Goal: Task Accomplishment & Management: Use online tool/utility

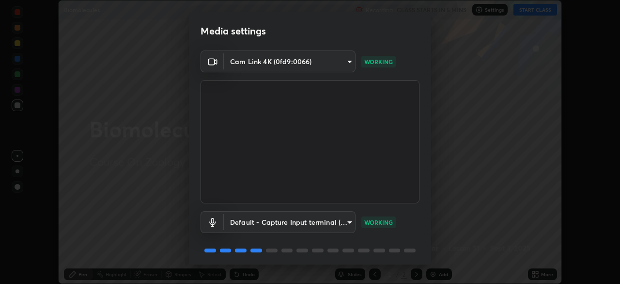
scroll to position [34, 0]
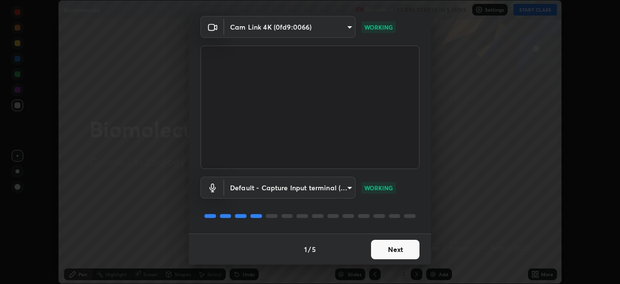
click at [387, 248] on button "Next" at bounding box center [395, 248] width 48 height 19
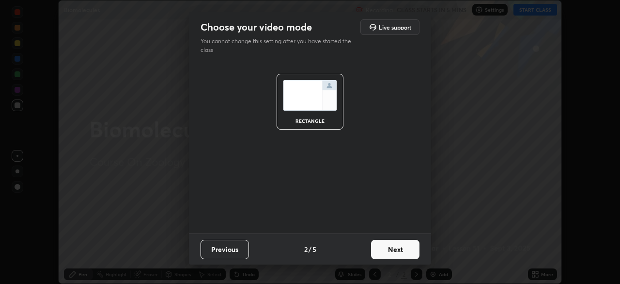
click at [391, 251] on button "Next" at bounding box center [395, 248] width 48 height 19
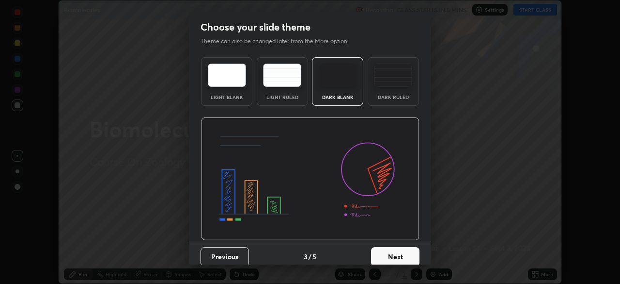
click at [398, 253] on button "Next" at bounding box center [395, 256] width 48 height 19
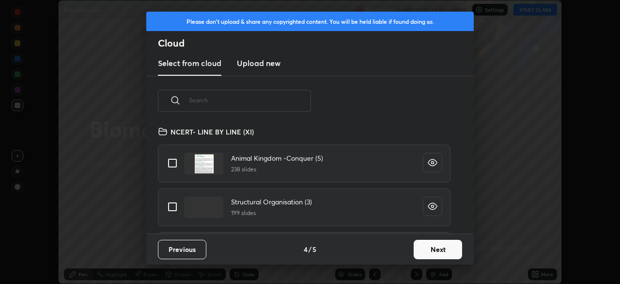
scroll to position [108, 311]
click at [206, 102] on input "text" at bounding box center [250, 99] width 122 height 41
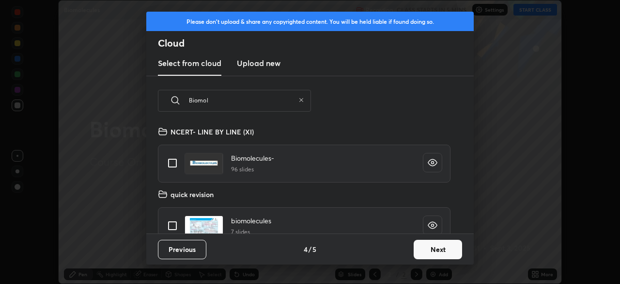
scroll to position [15, 0]
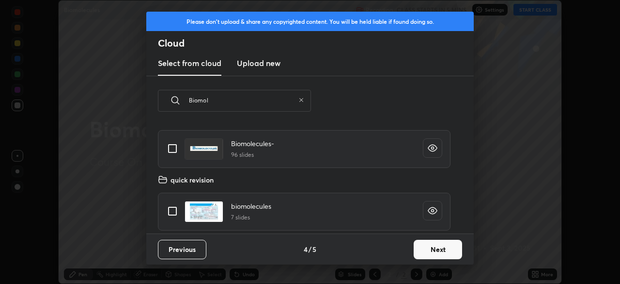
type input "Biomol"
click at [173, 146] on input "grid" at bounding box center [172, 148] width 20 height 20
checkbox input "true"
click at [437, 248] on button "Next" at bounding box center [438, 248] width 48 height 19
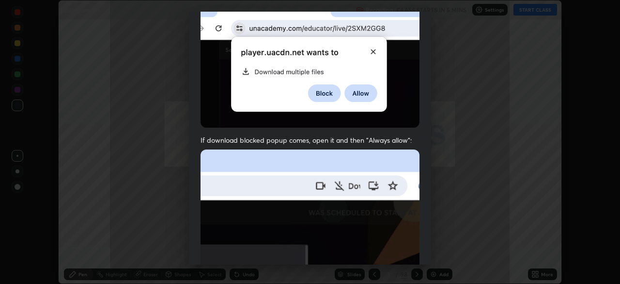
scroll to position [232, 0]
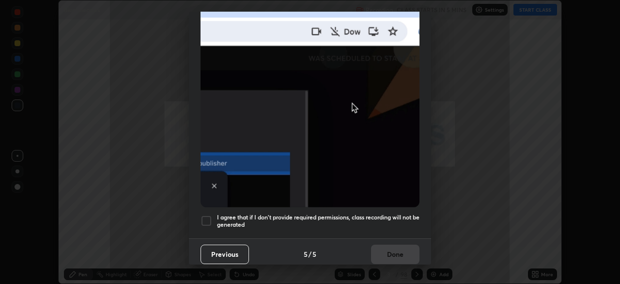
click at [206, 217] on div at bounding box center [207, 221] width 12 height 12
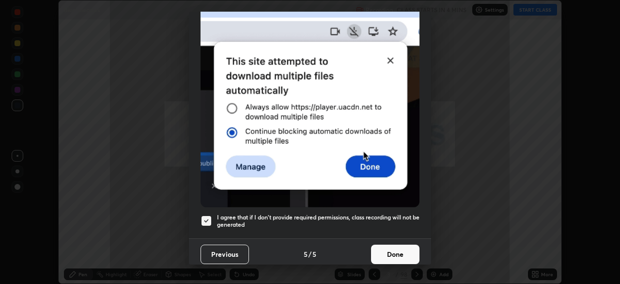
click at [394, 249] on button "Done" at bounding box center [395, 253] width 48 height 19
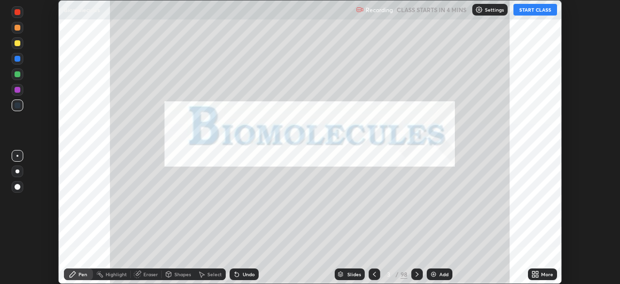
click at [347, 273] on div "Slides" at bounding box center [354, 273] width 14 height 5
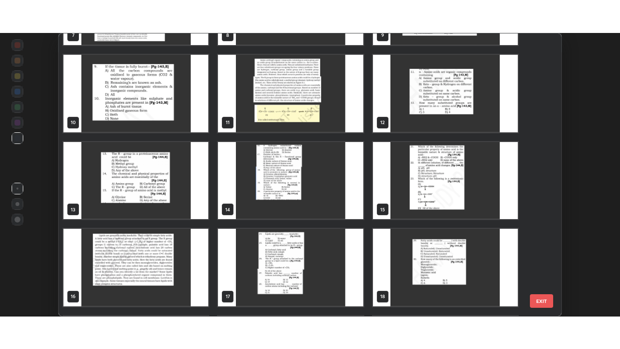
scroll to position [246, 0]
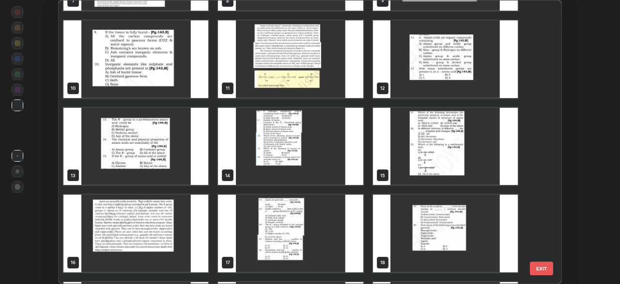
click at [164, 233] on img "grid" at bounding box center [135, 233] width 145 height 78
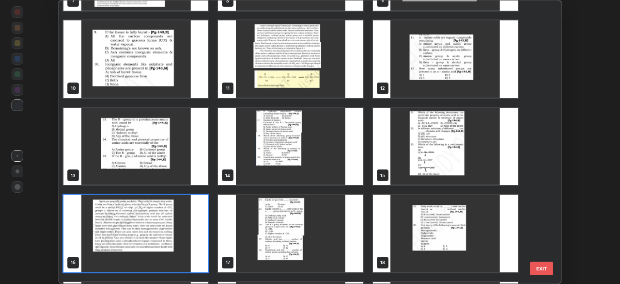
click at [163, 231] on img "grid" at bounding box center [135, 233] width 145 height 78
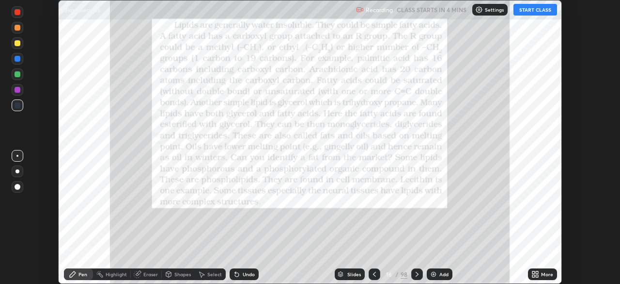
click at [534, 272] on icon at bounding box center [534, 272] width 2 height 2
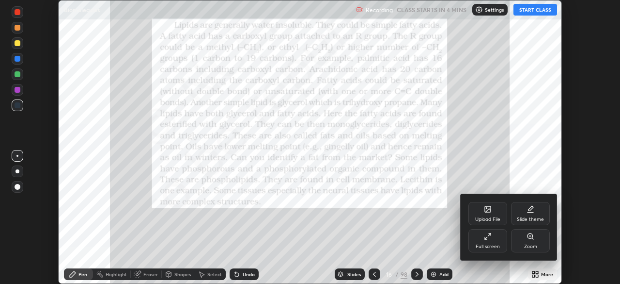
click at [491, 238] on icon at bounding box center [488, 236] width 8 height 8
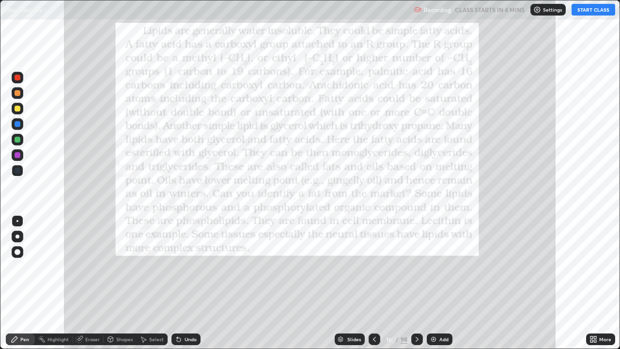
scroll to position [349, 620]
click at [589, 11] on button "START CLASS" at bounding box center [594, 10] width 44 height 12
click at [372, 283] on icon at bounding box center [375, 339] width 8 height 8
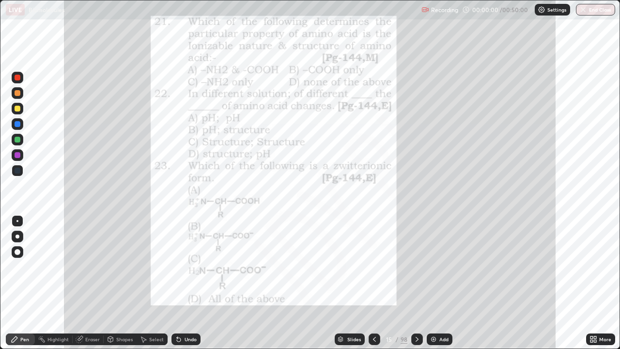
click at [435, 283] on img at bounding box center [434, 339] width 8 height 8
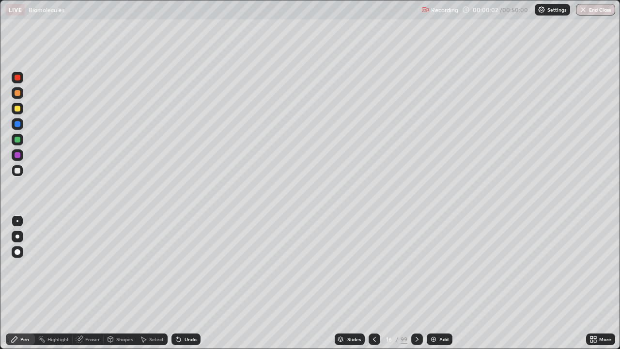
click at [20, 95] on div at bounding box center [18, 93] width 6 height 6
click at [22, 172] on div at bounding box center [18, 171] width 12 height 12
click at [19, 107] on div at bounding box center [18, 109] width 6 height 6
click at [21, 170] on div at bounding box center [18, 171] width 12 height 12
click at [18, 109] on div at bounding box center [18, 109] width 6 height 6
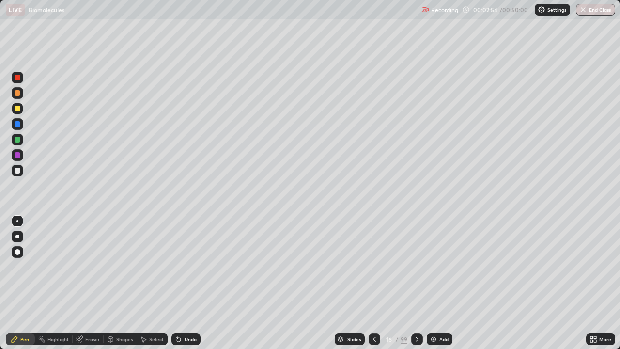
click at [23, 173] on div at bounding box center [18, 171] width 12 height 12
click at [20, 109] on div at bounding box center [18, 109] width 6 height 6
click at [432, 283] on img at bounding box center [434, 339] width 8 height 8
click at [121, 283] on div "Shapes" at bounding box center [120, 339] width 33 height 12
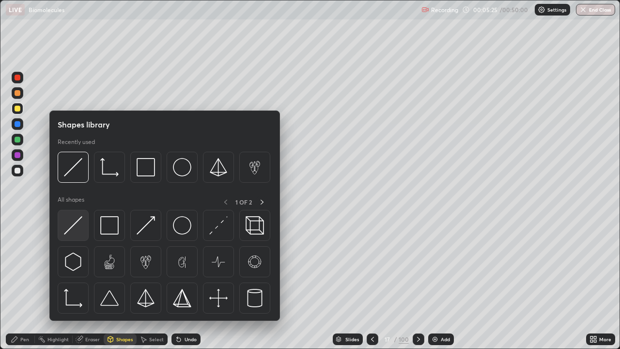
click at [74, 227] on img at bounding box center [73, 225] width 18 height 18
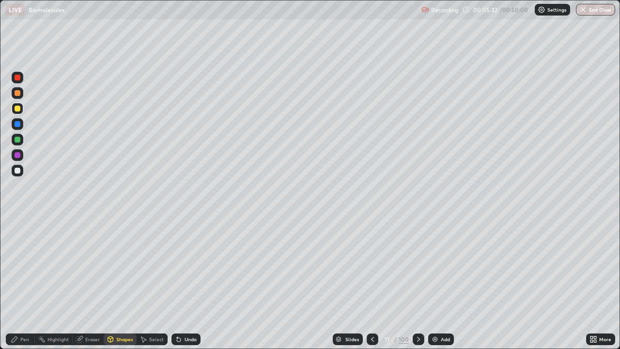
click at [24, 283] on div "Pen" at bounding box center [24, 339] width 9 height 5
click at [19, 140] on div at bounding box center [18, 140] width 6 height 6
click at [128, 283] on div "Shapes" at bounding box center [124, 339] width 16 height 5
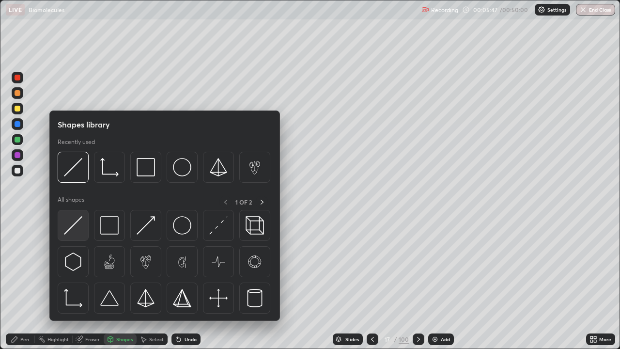
click at [82, 236] on div at bounding box center [73, 225] width 31 height 31
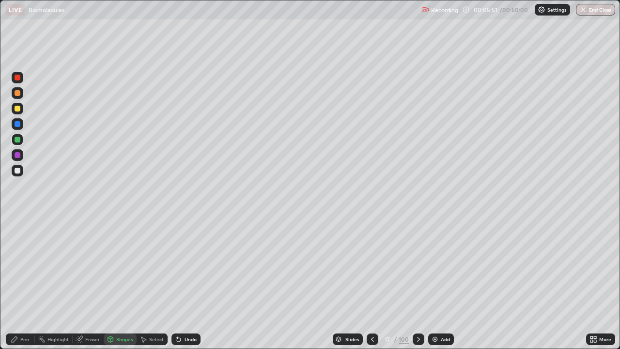
click at [24, 283] on div "Pen" at bounding box center [24, 339] width 9 height 5
click at [19, 175] on div at bounding box center [18, 171] width 12 height 12
click at [189, 283] on div "Undo" at bounding box center [191, 339] width 12 height 5
click at [19, 142] on div at bounding box center [18, 140] width 6 height 6
click at [21, 171] on div at bounding box center [18, 171] width 12 height 12
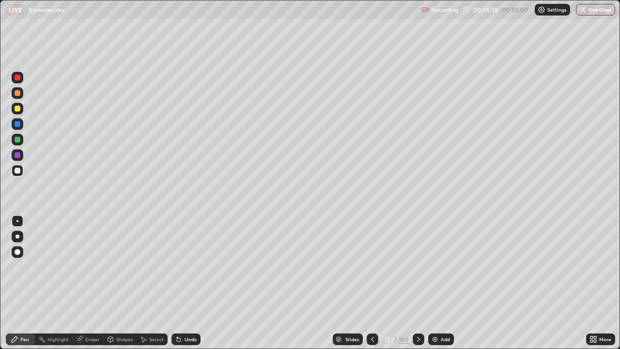
click at [19, 142] on div at bounding box center [18, 140] width 6 height 6
click at [191, 283] on div "Undo" at bounding box center [191, 339] width 12 height 5
click at [192, 283] on div "Undo" at bounding box center [191, 339] width 12 height 5
click at [190, 283] on div "Undo" at bounding box center [191, 339] width 12 height 5
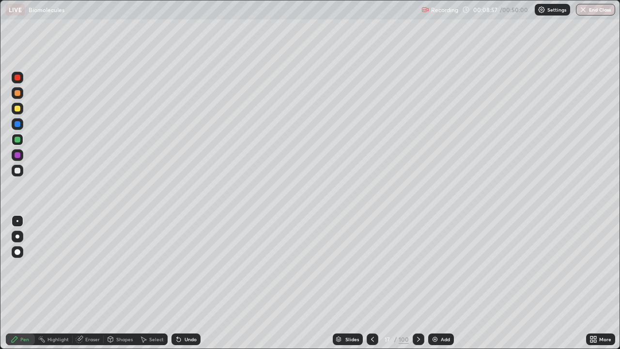
click at [18, 170] on div at bounding box center [18, 171] width 6 height 6
click at [17, 140] on div at bounding box center [18, 140] width 6 height 6
click at [19, 110] on div at bounding box center [18, 109] width 6 height 6
click at [16, 170] on div at bounding box center [18, 171] width 6 height 6
click at [18, 111] on div at bounding box center [18, 109] width 6 height 6
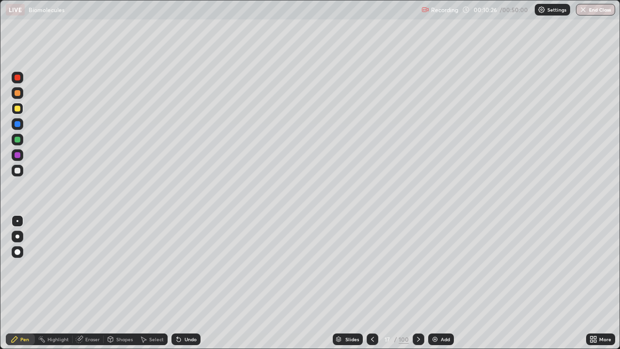
click at [189, 283] on div "Undo" at bounding box center [191, 339] width 12 height 5
click at [187, 283] on div "Undo" at bounding box center [191, 339] width 12 height 5
click at [17, 171] on div at bounding box center [18, 171] width 6 height 6
click at [192, 283] on div "Undo" at bounding box center [186, 339] width 29 height 12
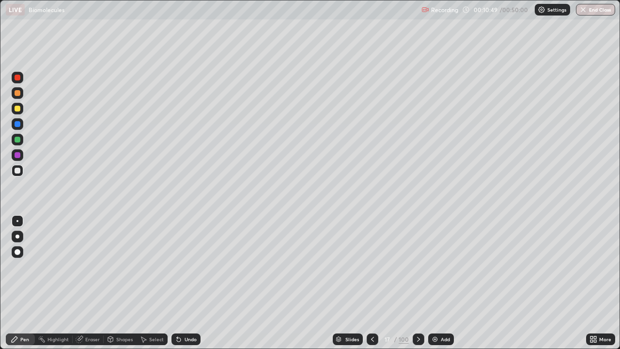
click at [189, 283] on div "Undo" at bounding box center [191, 339] width 12 height 5
click at [15, 93] on div at bounding box center [18, 93] width 6 height 6
click at [19, 175] on div at bounding box center [18, 171] width 12 height 12
click at [17, 94] on div at bounding box center [18, 93] width 6 height 6
click at [10, 274] on div at bounding box center [18, 271] width 16 height 116
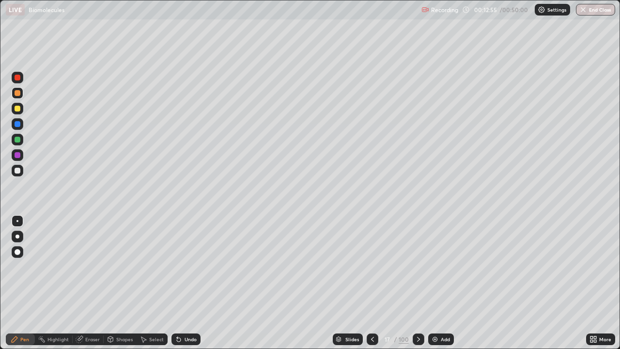
click at [16, 269] on div at bounding box center [18, 271] width 16 height 116
click at [17, 141] on div at bounding box center [18, 140] width 6 height 6
click at [21, 266] on div at bounding box center [18, 271] width 16 height 116
click at [18, 110] on div at bounding box center [18, 109] width 6 height 6
click at [372, 283] on icon at bounding box center [373, 339] width 8 height 8
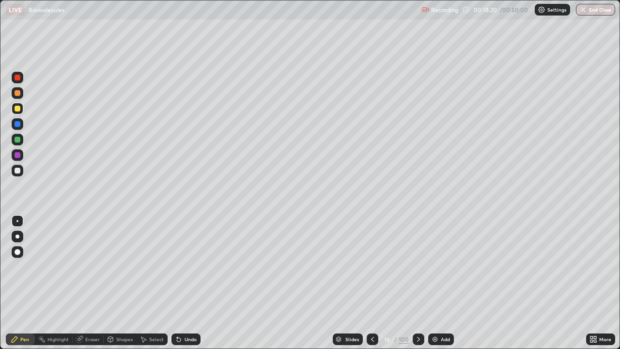
click at [416, 283] on icon at bounding box center [419, 339] width 8 height 8
click at [436, 283] on div "Add" at bounding box center [441, 339] width 26 height 12
click at [19, 172] on div at bounding box center [18, 171] width 6 height 6
click at [20, 170] on div at bounding box center [18, 171] width 6 height 6
click at [61, 283] on div "Highlight" at bounding box center [57, 339] width 21 height 5
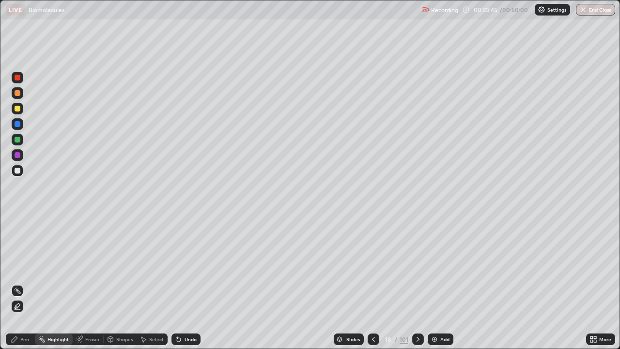
click at [81, 283] on icon at bounding box center [79, 339] width 6 height 6
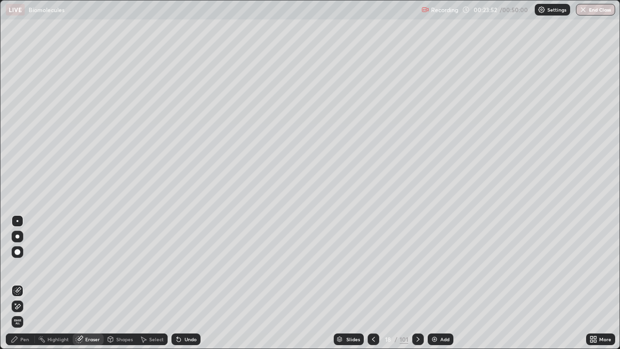
click at [154, 283] on div "Select" at bounding box center [156, 339] width 15 height 5
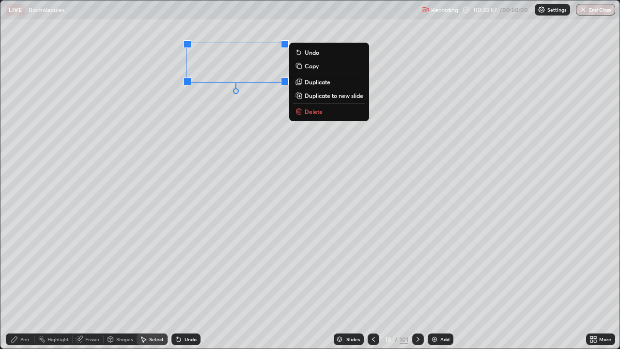
click at [301, 117] on button "Delete" at bounding box center [329, 112] width 72 height 12
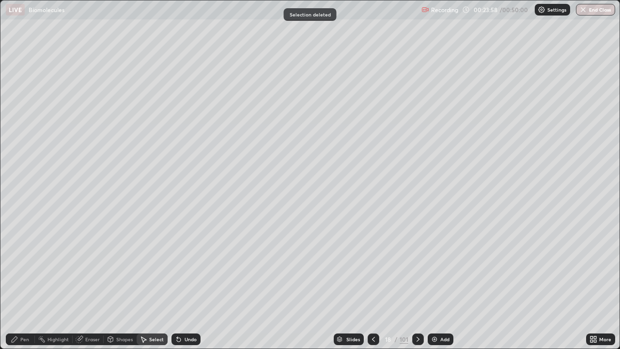
click at [28, 283] on div "Pen" at bounding box center [20, 339] width 29 height 12
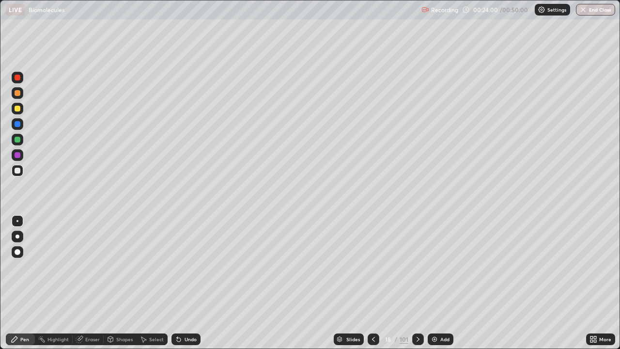
click at [190, 283] on div "Undo" at bounding box center [191, 339] width 12 height 5
click at [18, 156] on div at bounding box center [18, 155] width 6 height 6
click at [18, 253] on div at bounding box center [18, 252] width 6 height 6
click at [17, 221] on div at bounding box center [17, 221] width 2 height 2
click at [18, 174] on div at bounding box center [18, 171] width 12 height 12
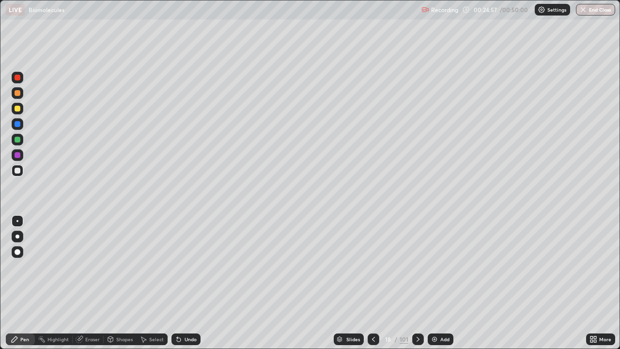
click at [189, 283] on div "Undo" at bounding box center [186, 339] width 29 height 12
click at [188, 283] on div "Undo" at bounding box center [191, 339] width 12 height 5
click at [18, 112] on div at bounding box center [18, 109] width 12 height 12
click at [16, 172] on div at bounding box center [18, 171] width 6 height 6
click at [90, 283] on div "Eraser" at bounding box center [92, 339] width 15 height 5
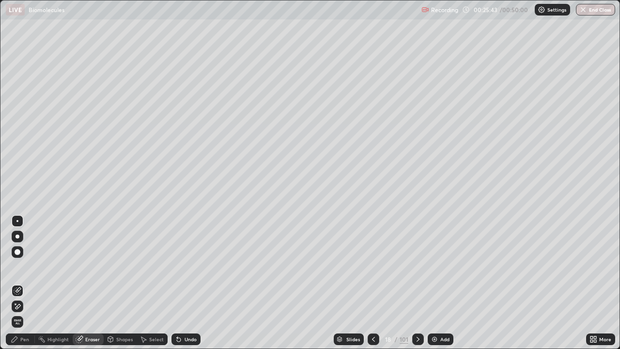
click at [59, 283] on div "Highlight" at bounding box center [57, 339] width 21 height 5
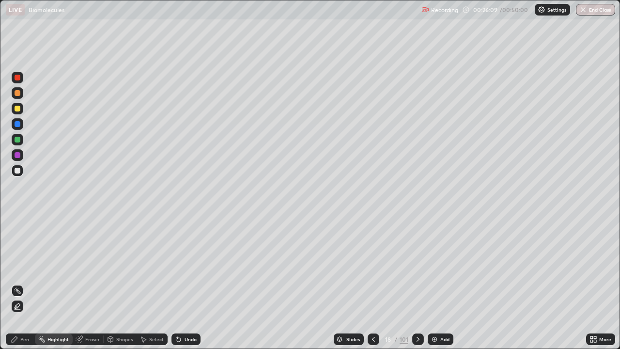
click at [86, 283] on div "Eraser" at bounding box center [92, 339] width 15 height 5
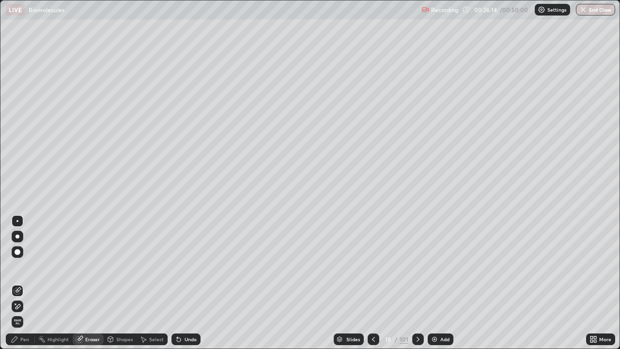
click at [22, 283] on div "Pen" at bounding box center [24, 339] width 9 height 5
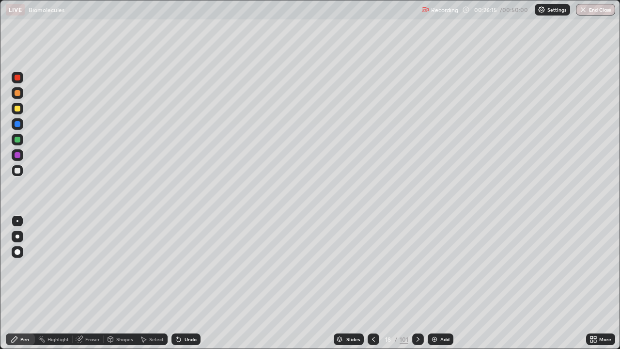
click at [19, 171] on div at bounding box center [18, 171] width 6 height 6
click at [19, 94] on div at bounding box center [18, 93] width 6 height 6
click at [19, 252] on div at bounding box center [18, 252] width 6 height 6
click at [17, 221] on div at bounding box center [17, 221] width 2 height 2
click at [18, 173] on div at bounding box center [18, 171] width 6 height 6
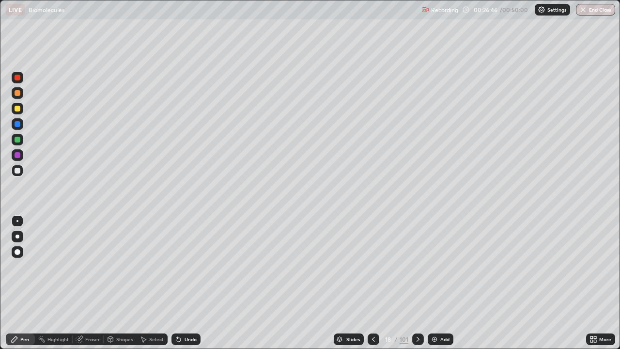
click at [126, 283] on div "Shapes" at bounding box center [124, 339] width 16 height 5
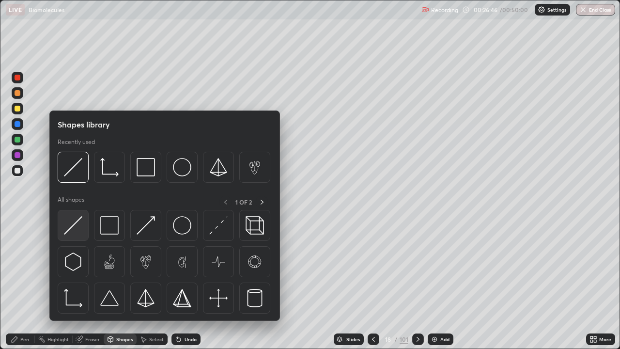
click at [76, 227] on img at bounding box center [73, 225] width 18 height 18
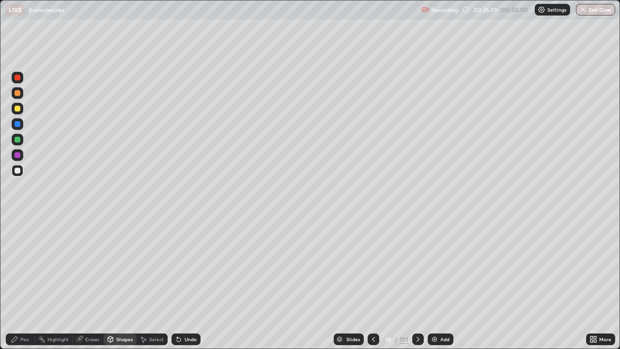
click at [29, 283] on div "Pen" at bounding box center [20, 339] width 29 height 12
click at [18, 94] on div at bounding box center [18, 93] width 6 height 6
click at [17, 171] on div at bounding box center [18, 171] width 6 height 6
click at [18, 139] on div at bounding box center [18, 140] width 6 height 6
click at [431, 283] on img at bounding box center [435, 339] width 8 height 8
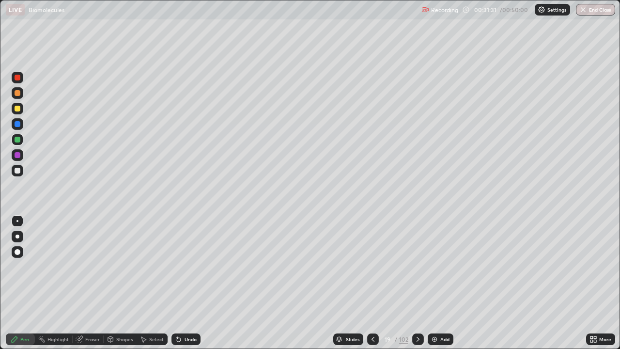
click at [22, 110] on div at bounding box center [18, 109] width 12 height 12
click at [372, 283] on icon at bounding box center [373, 339] width 8 height 8
click at [418, 283] on icon at bounding box center [418, 339] width 8 height 8
click at [18, 171] on div at bounding box center [18, 171] width 6 height 6
click at [441, 283] on div "Add" at bounding box center [445, 339] width 9 height 5
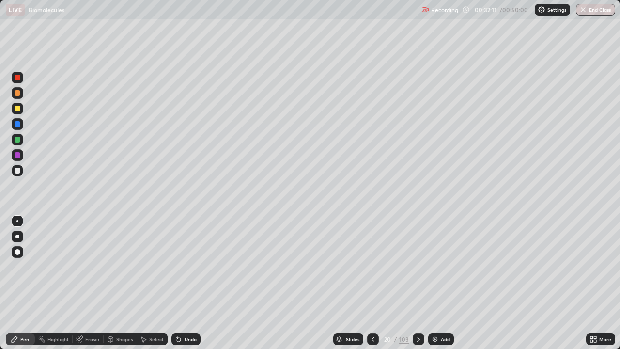
click at [372, 283] on icon at bounding box center [373, 339] width 8 height 8
click at [18, 109] on div at bounding box center [18, 109] width 6 height 6
click at [17, 172] on div at bounding box center [18, 171] width 6 height 6
click at [17, 140] on div at bounding box center [18, 140] width 6 height 6
click at [18, 173] on div at bounding box center [18, 171] width 6 height 6
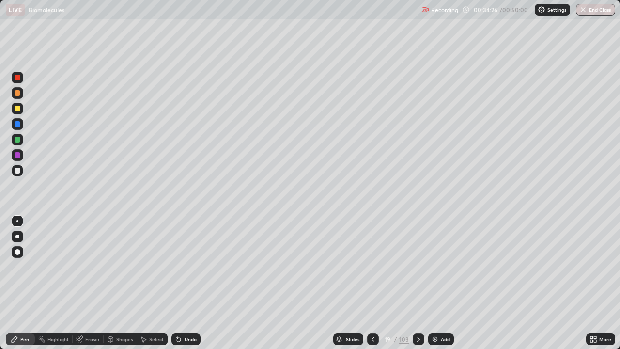
click at [19, 106] on div at bounding box center [18, 109] width 6 height 6
click at [89, 283] on div "Eraser" at bounding box center [92, 339] width 15 height 5
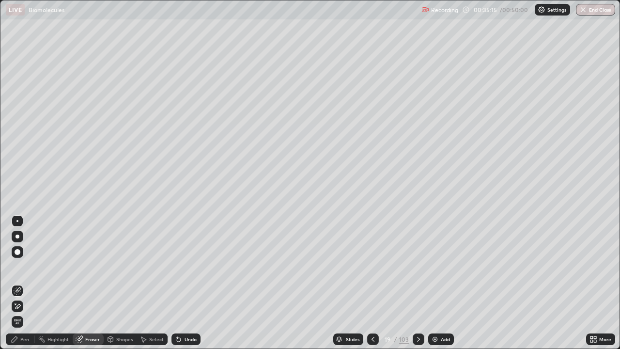
click at [28, 283] on div "Pen" at bounding box center [24, 339] width 9 height 5
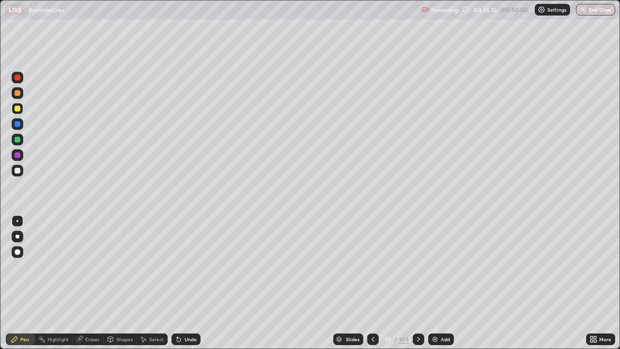
click at [18, 252] on div at bounding box center [18, 252] width 6 height 6
click at [18, 155] on div at bounding box center [18, 155] width 6 height 6
click at [62, 283] on div "Highlight" at bounding box center [57, 339] width 21 height 5
click at [86, 283] on div "Eraser" at bounding box center [92, 339] width 15 height 5
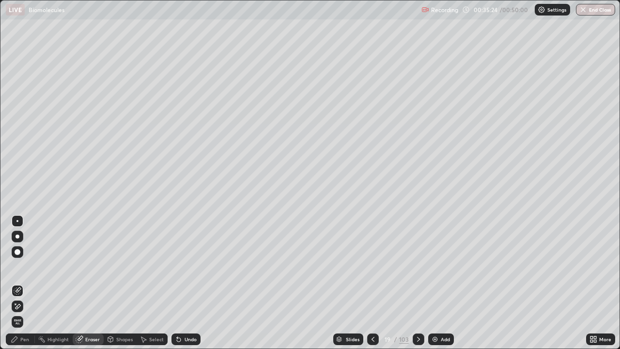
click at [21, 283] on div "Pen" at bounding box center [24, 339] width 9 height 5
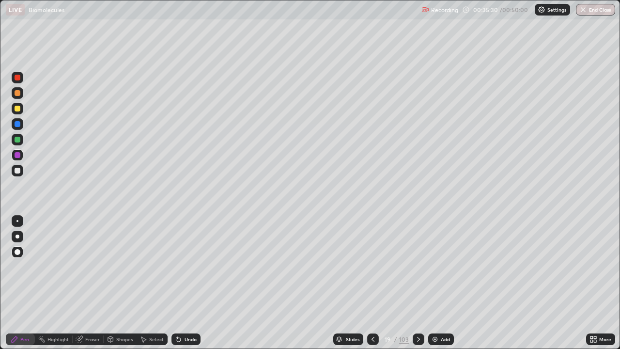
click at [61, 283] on div "Highlight" at bounding box center [57, 339] width 21 height 5
click at [89, 283] on div "Eraser" at bounding box center [92, 339] width 15 height 5
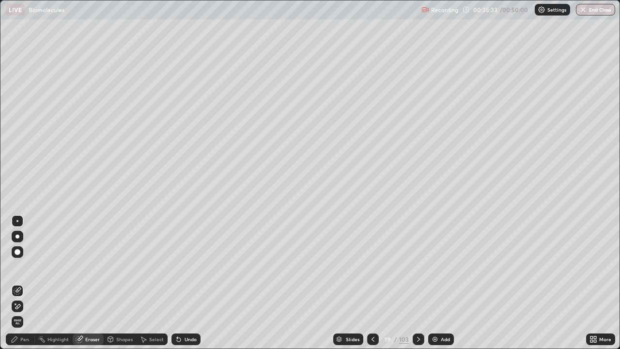
click at [26, 283] on div "Pen" at bounding box center [20, 339] width 29 height 12
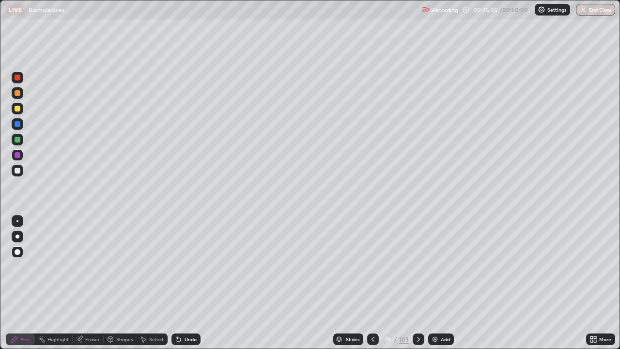
click at [17, 141] on div at bounding box center [18, 140] width 6 height 6
click at [19, 173] on div at bounding box center [18, 171] width 12 height 12
click at [17, 221] on div at bounding box center [17, 221] width 2 height 2
click at [189, 283] on div "Undo" at bounding box center [191, 339] width 12 height 5
click at [17, 172] on div at bounding box center [18, 171] width 6 height 6
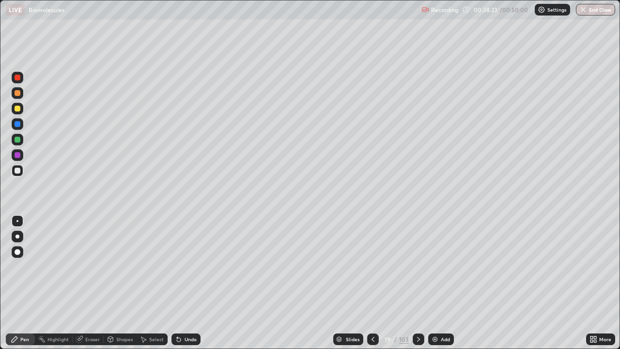
click at [17, 109] on div at bounding box center [18, 109] width 6 height 6
click at [17, 170] on div at bounding box center [18, 171] width 6 height 6
click at [418, 283] on icon at bounding box center [419, 339] width 8 height 8
click at [18, 107] on div at bounding box center [18, 109] width 6 height 6
click at [18, 171] on div at bounding box center [18, 171] width 6 height 6
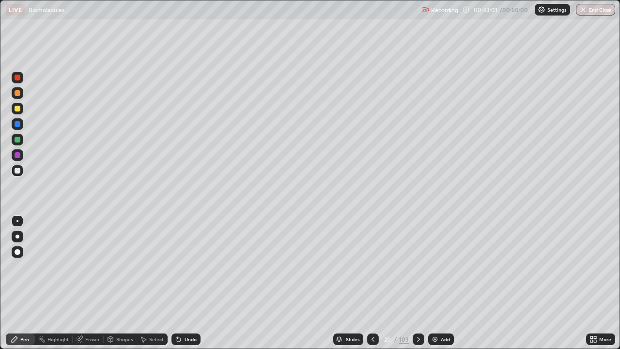
click at [85, 283] on div "Eraser" at bounding box center [92, 339] width 15 height 5
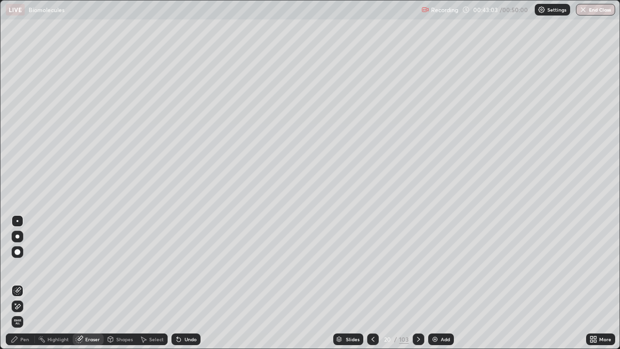
click at [32, 283] on div "Pen" at bounding box center [20, 339] width 29 height 12
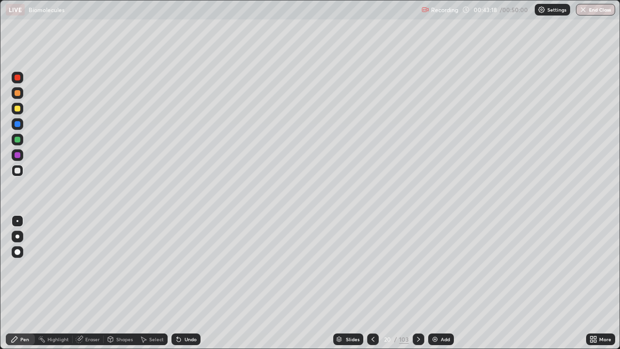
click at [20, 112] on div at bounding box center [18, 109] width 12 height 12
click at [372, 283] on icon at bounding box center [373, 339] width 8 height 8
click at [158, 283] on div "Select" at bounding box center [156, 339] width 15 height 5
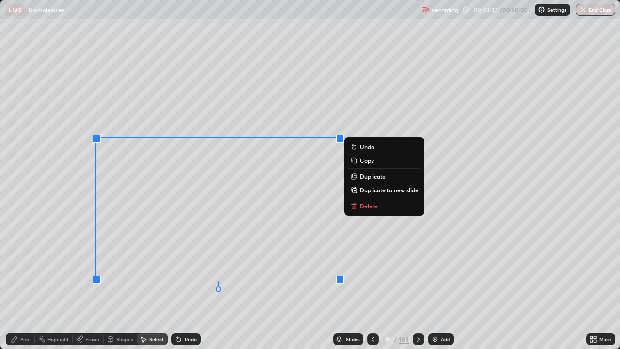
click at [369, 189] on p "Duplicate to new slide" at bounding box center [389, 190] width 59 height 8
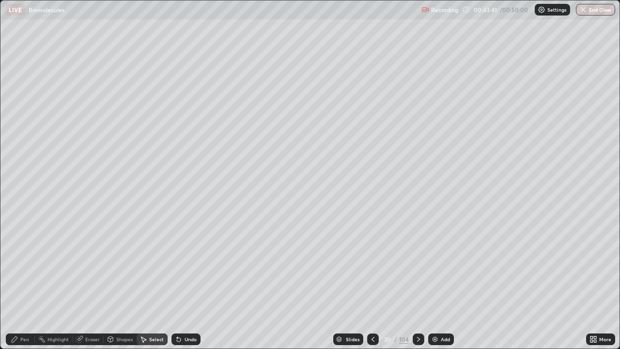
click at [92, 283] on div "Eraser" at bounding box center [92, 339] width 15 height 5
click at [23, 283] on div "Pen" at bounding box center [24, 339] width 9 height 5
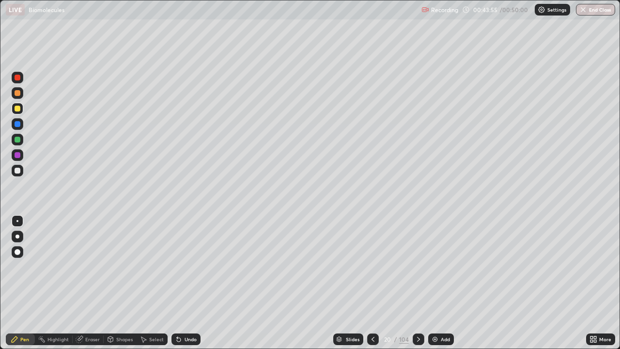
click at [18, 171] on div at bounding box center [18, 171] width 6 height 6
click at [89, 283] on div "Eraser" at bounding box center [92, 339] width 15 height 5
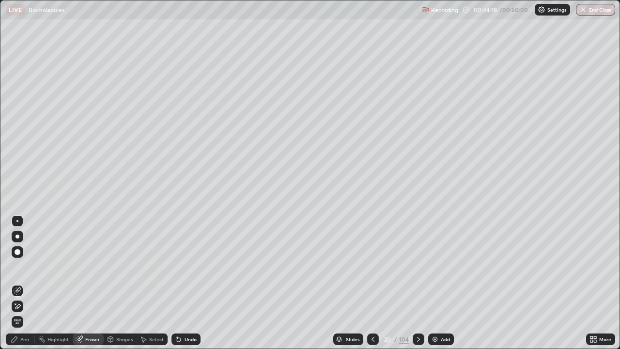
click at [26, 283] on div "Pen" at bounding box center [24, 339] width 9 height 5
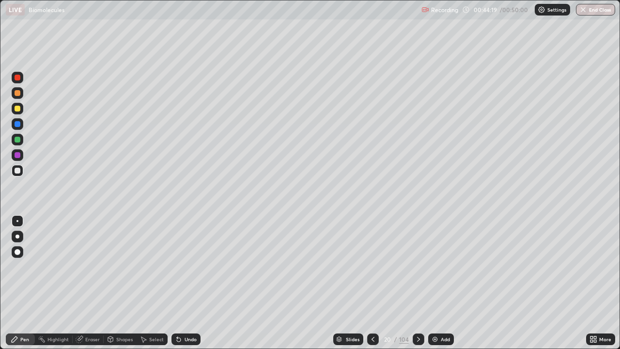
click at [18, 138] on div at bounding box center [18, 140] width 6 height 6
click at [18, 95] on div at bounding box center [18, 93] width 6 height 6
click at [18, 173] on div at bounding box center [18, 171] width 6 height 6
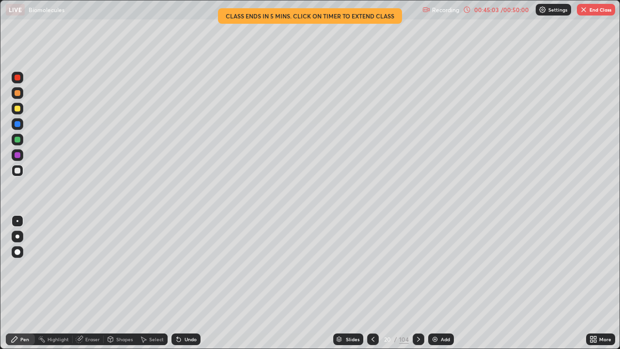
click at [22, 109] on div at bounding box center [18, 109] width 12 height 12
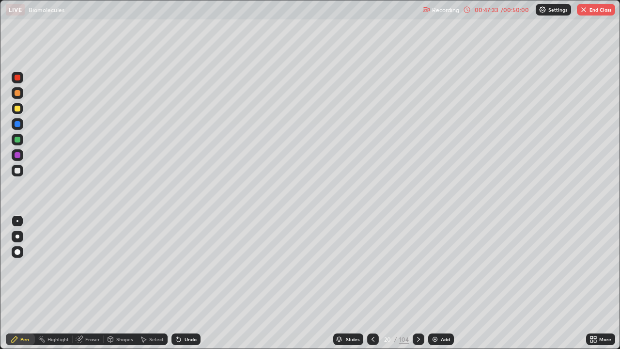
click at [417, 283] on icon at bounding box center [419, 339] width 8 height 8
click at [371, 283] on icon at bounding box center [373, 339] width 8 height 8
click at [417, 283] on icon at bounding box center [419, 339] width 8 height 8
click at [416, 283] on icon at bounding box center [419, 339] width 8 height 8
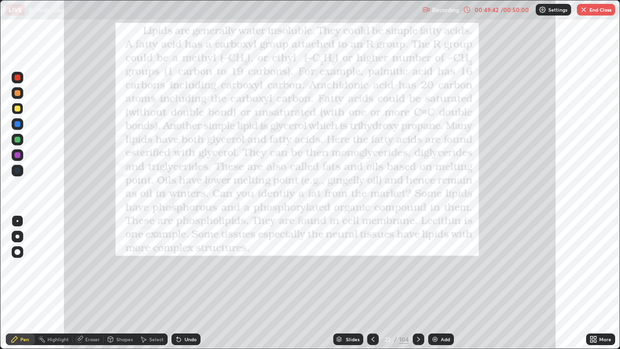
click at [61, 283] on div "Highlight" at bounding box center [57, 339] width 21 height 5
click at [17, 79] on div at bounding box center [18, 78] width 6 height 6
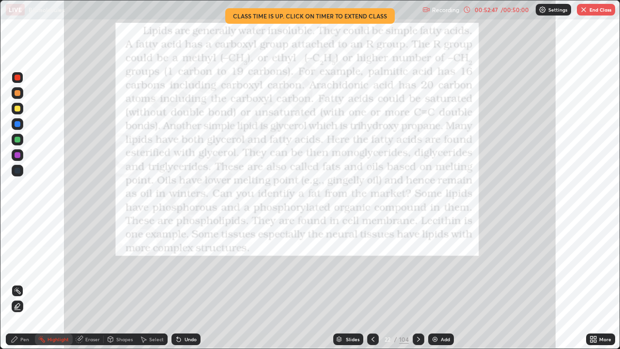
click at [418, 283] on icon at bounding box center [418, 339] width 3 height 5
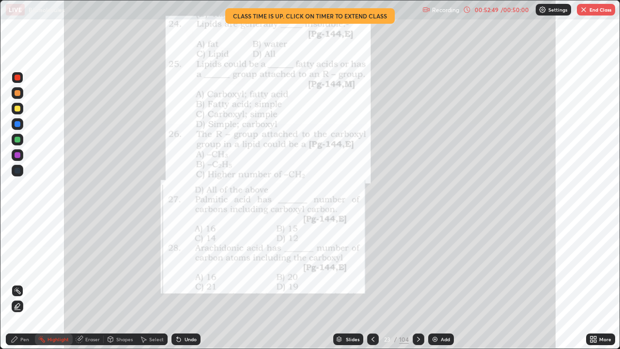
click at [352, 283] on div "Slides" at bounding box center [353, 339] width 14 height 5
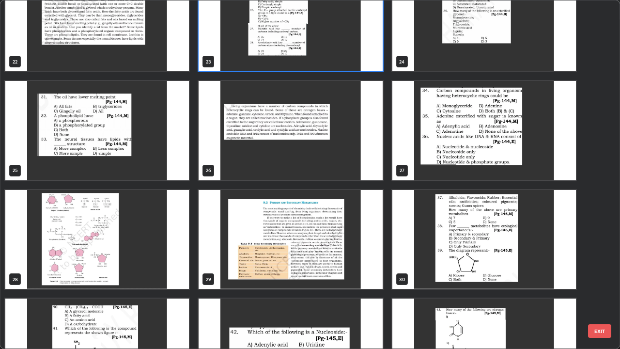
scroll to position [810, 0]
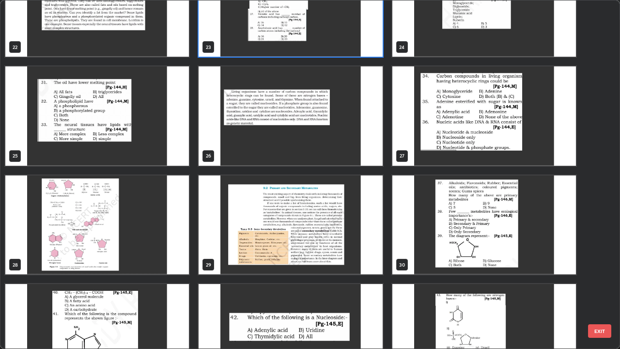
click at [143, 236] on img "grid" at bounding box center [97, 224] width 184 height 99
click at [143, 232] on img "grid" at bounding box center [97, 224] width 184 height 99
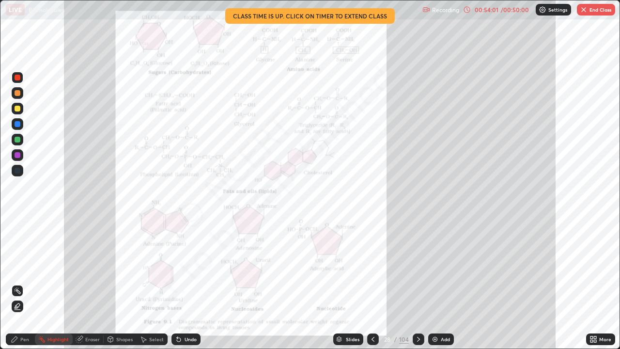
click at [417, 283] on icon at bounding box center [419, 339] width 8 height 8
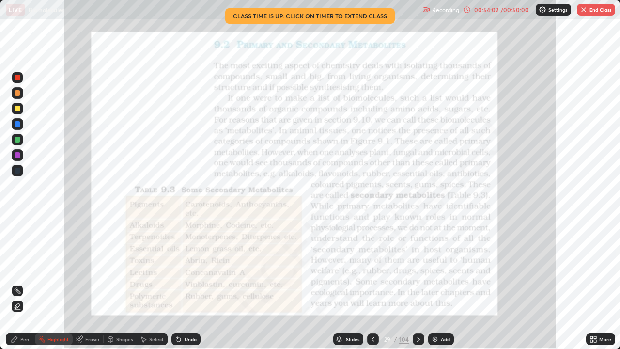
click at [353, 283] on div "Slides" at bounding box center [353, 339] width 14 height 5
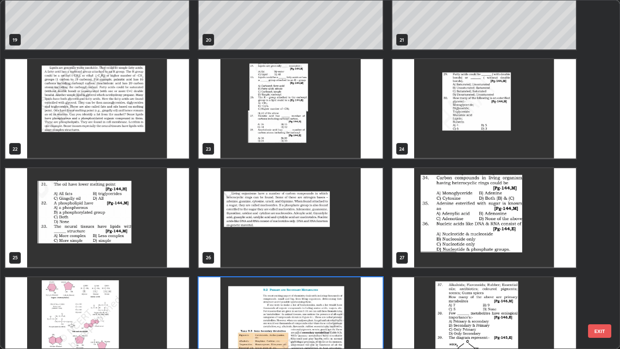
scroll to position [708, 0]
click at [324, 132] on img "grid" at bounding box center [291, 108] width 184 height 99
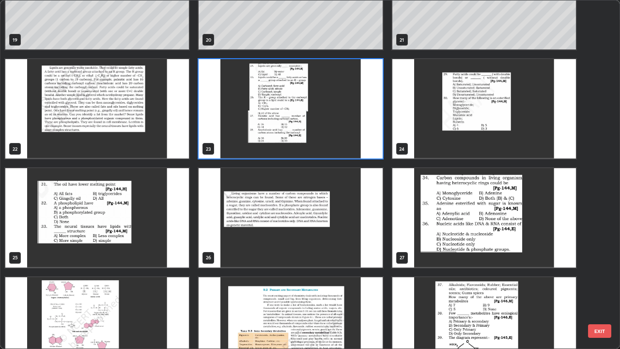
click at [322, 133] on img "grid" at bounding box center [291, 108] width 184 height 99
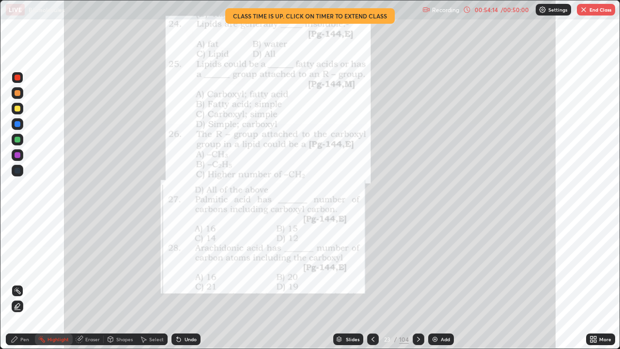
click at [27, 283] on div "Pen" at bounding box center [24, 339] width 9 height 5
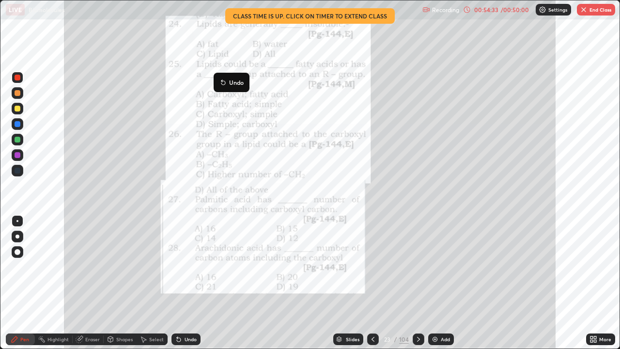
click at [220, 78] on button "Undo" at bounding box center [232, 83] width 28 height 12
click at [92, 283] on div "Eraser" at bounding box center [92, 339] width 15 height 5
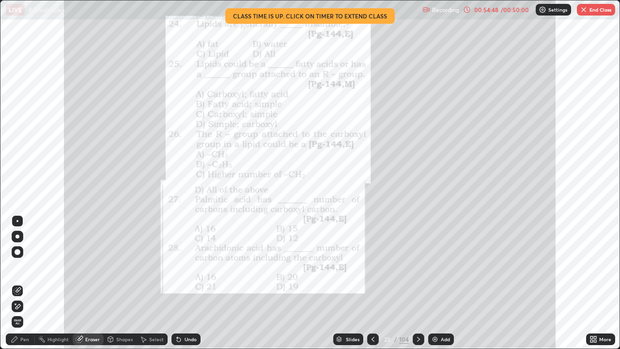
click at [22, 283] on div "Pen" at bounding box center [24, 339] width 9 height 5
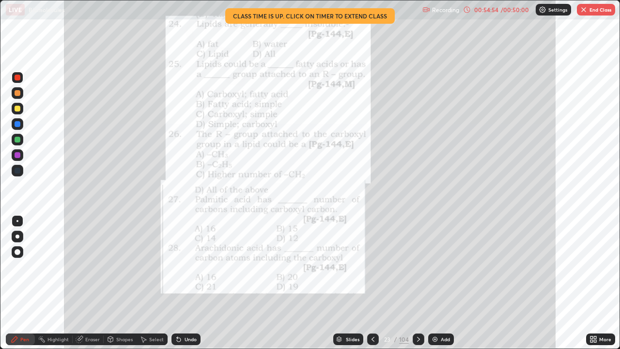
click at [600, 283] on div "More" at bounding box center [600, 339] width 29 height 12
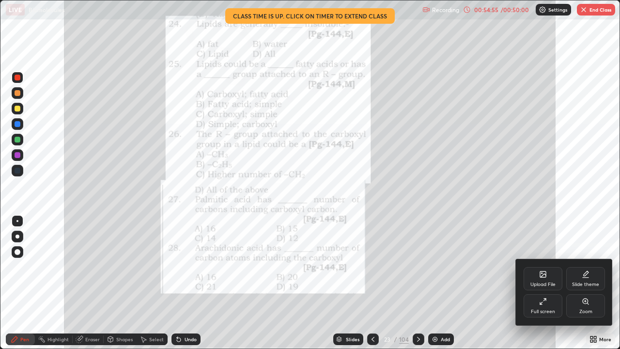
click at [586, 283] on div "Zoom" at bounding box center [586, 305] width 39 height 23
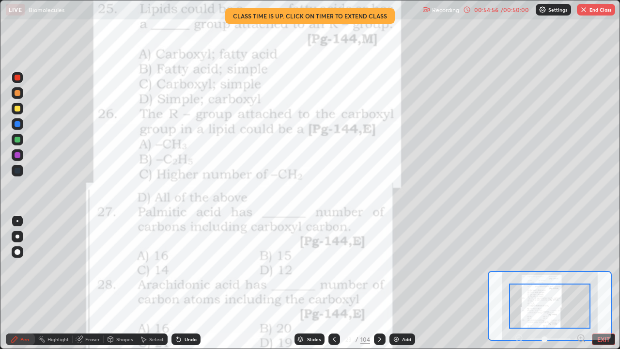
click at [581, 283] on icon at bounding box center [581, 338] width 2 height 0
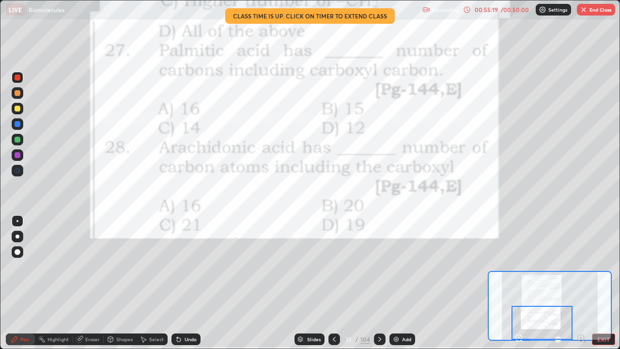
click at [379, 283] on icon at bounding box center [380, 339] width 8 height 8
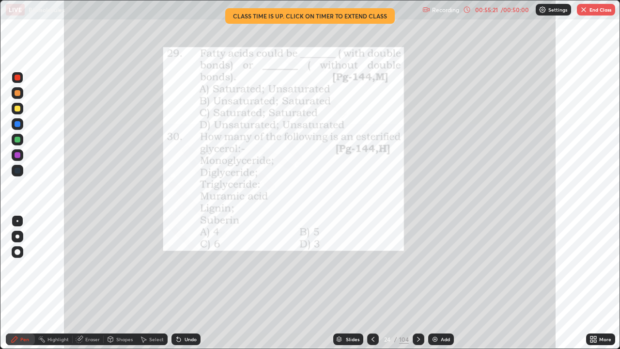
click at [604, 283] on div "More" at bounding box center [605, 339] width 12 height 5
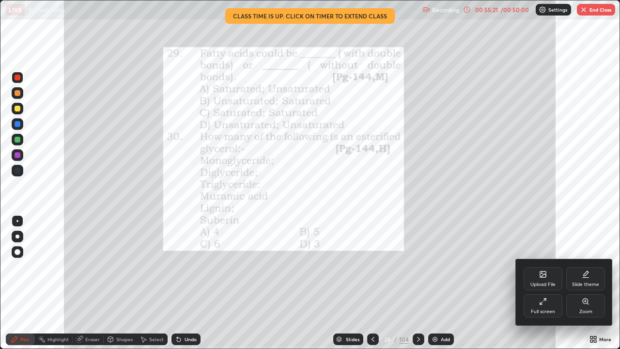
click at [589, 283] on div "Zoom" at bounding box center [586, 305] width 39 height 23
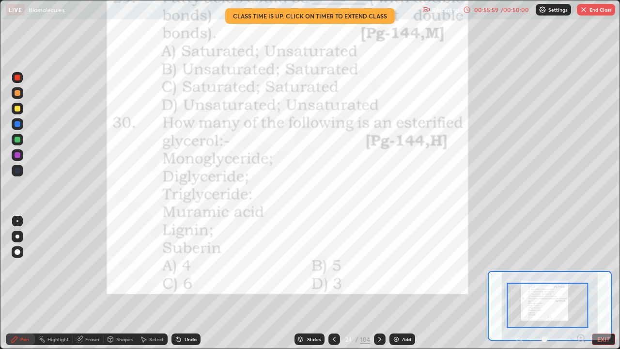
click at [378, 283] on icon at bounding box center [379, 339] width 3 height 5
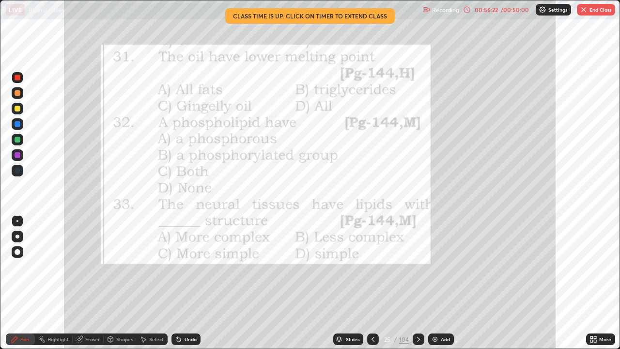
click at [417, 283] on icon at bounding box center [419, 339] width 8 height 8
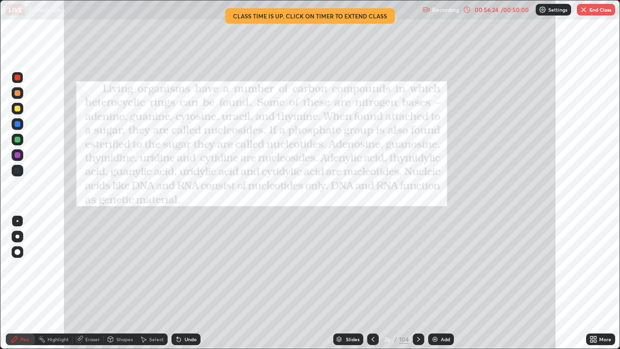
click at [599, 13] on button "End Class" at bounding box center [596, 10] width 38 height 12
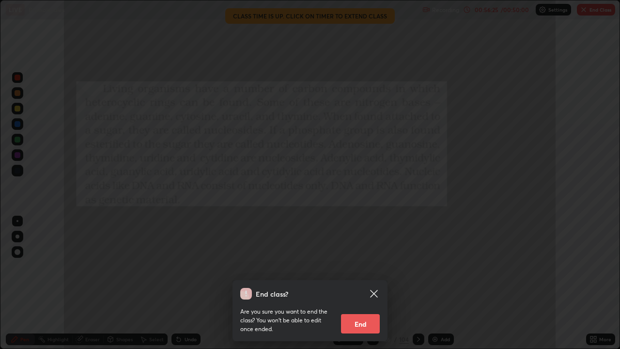
click at [362, 283] on button "End" at bounding box center [360, 323] width 39 height 19
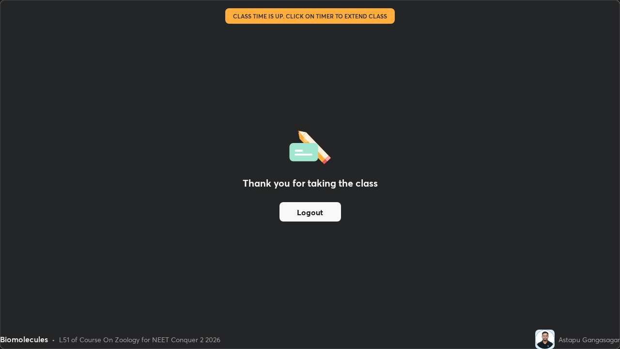
click at [322, 209] on button "Logout" at bounding box center [311, 211] width 62 height 19
click at [321, 206] on button "Logout" at bounding box center [311, 211] width 62 height 19
